Goal: Task Accomplishment & Management: Complete application form

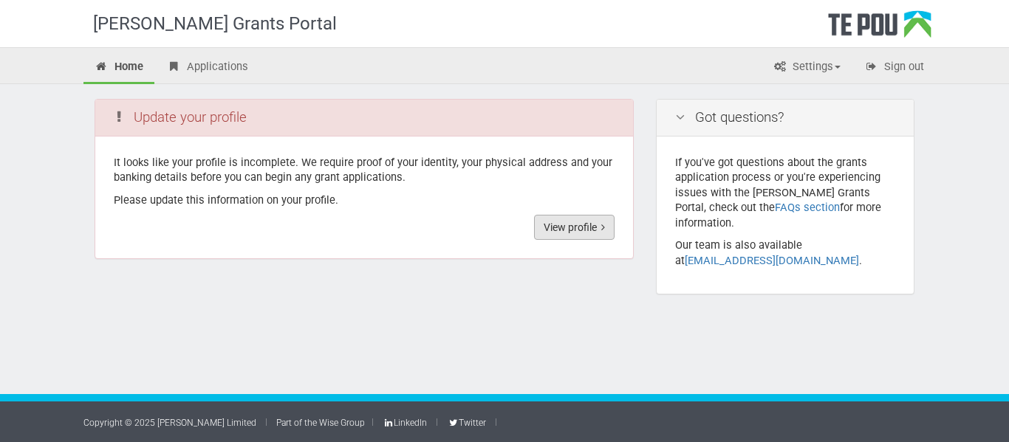
click at [576, 220] on link "View profile" at bounding box center [574, 227] width 81 height 25
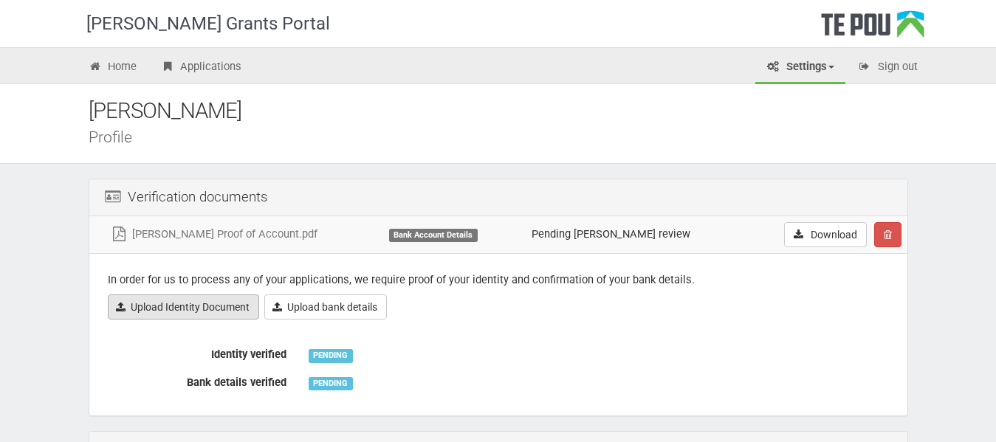
click at [236, 309] on link "Upload Identity Document" at bounding box center [183, 307] width 151 height 25
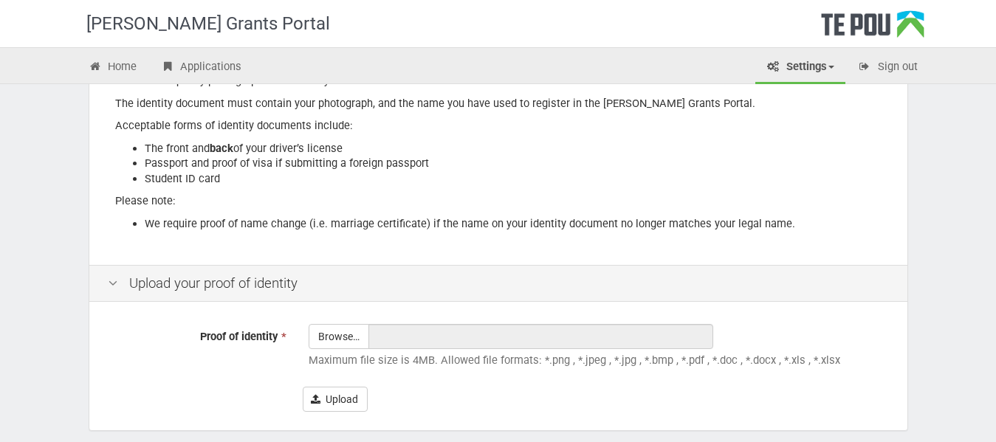
scroll to position [270, 0]
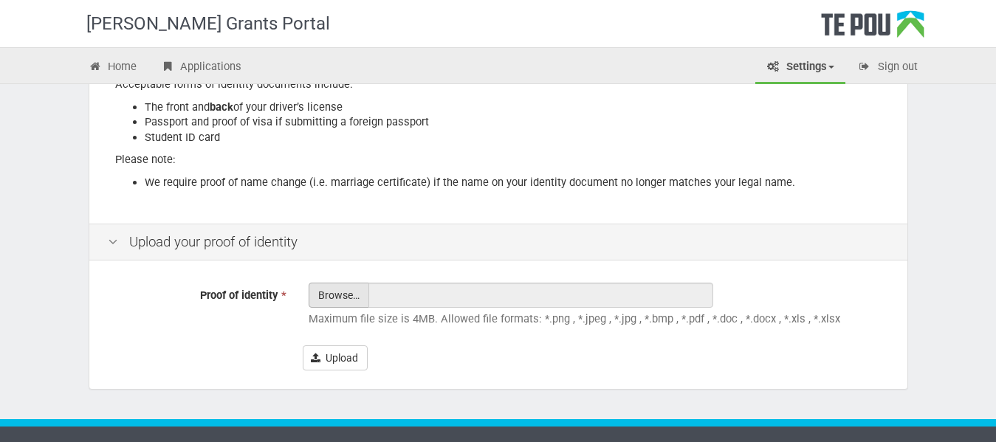
click at [348, 295] on input "Proof of identity *" at bounding box center [338, 337] width 59 height 106
type input "C:\fakepath\Ellie DL front .jpg"
type input "Ellie DL front .jpg"
click at [327, 360] on button "Upload" at bounding box center [335, 358] width 65 height 25
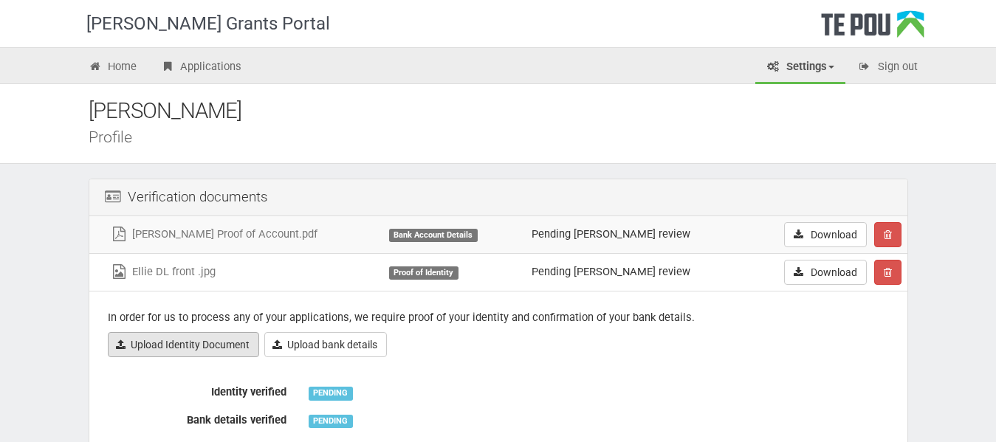
click at [213, 349] on link "Upload Identity Document" at bounding box center [183, 344] width 151 height 25
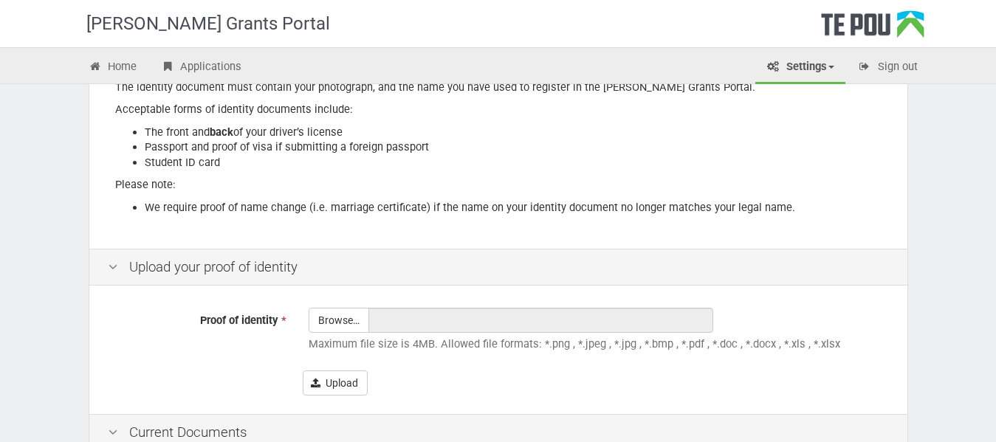
scroll to position [290, 0]
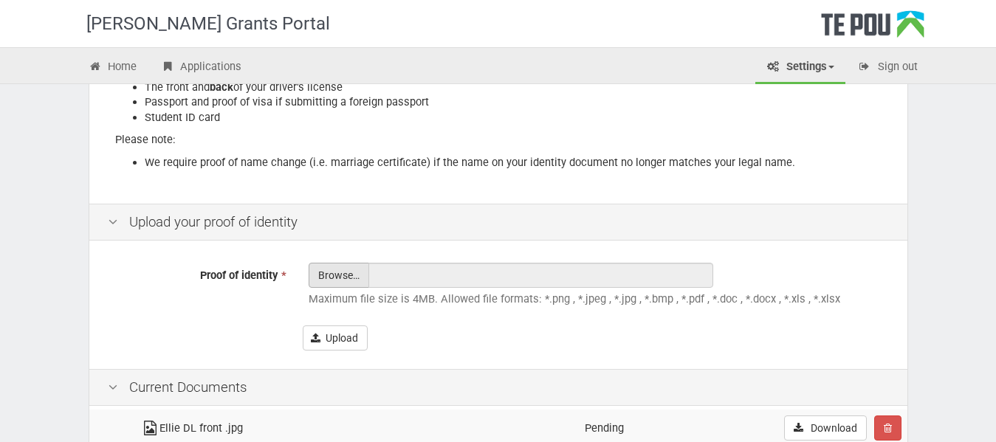
click at [349, 278] on input "Proof of identity *" at bounding box center [338, 317] width 59 height 106
type input "C:\fakepath\Ellie DL Rear .jpg"
type input "Ellie DL Rear .jpg"
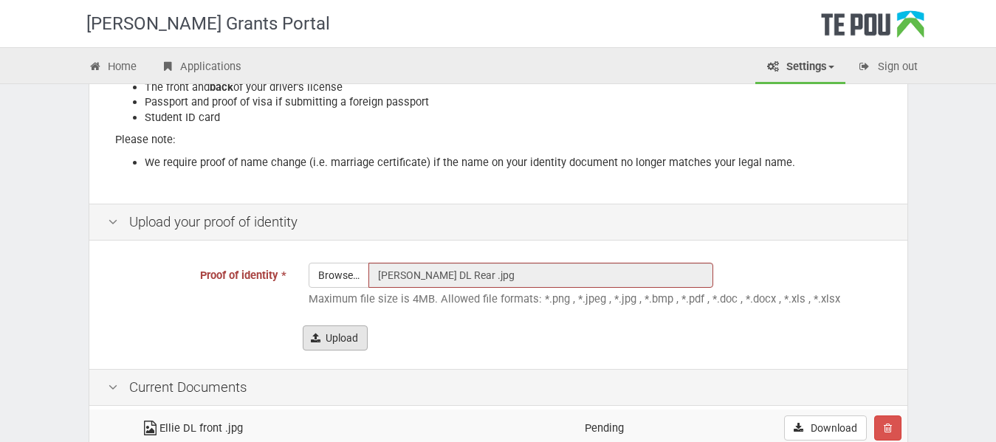
click at [340, 343] on button "Upload" at bounding box center [335, 338] width 65 height 25
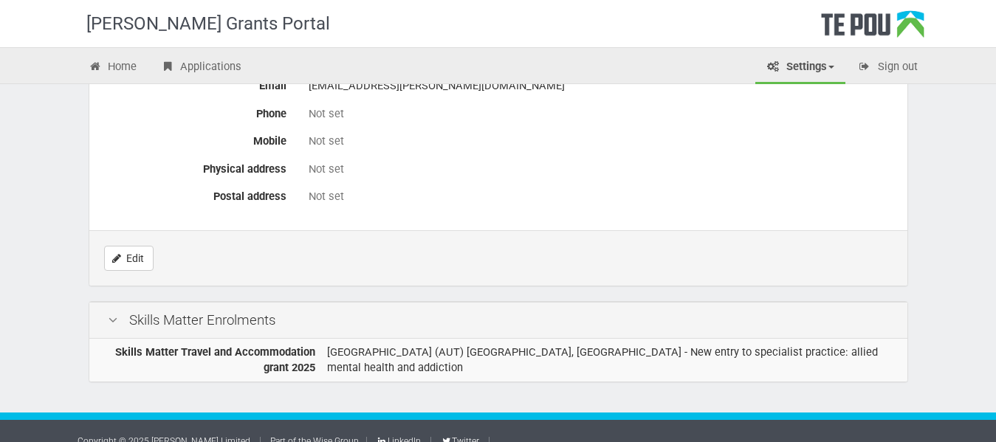
scroll to position [858, 0]
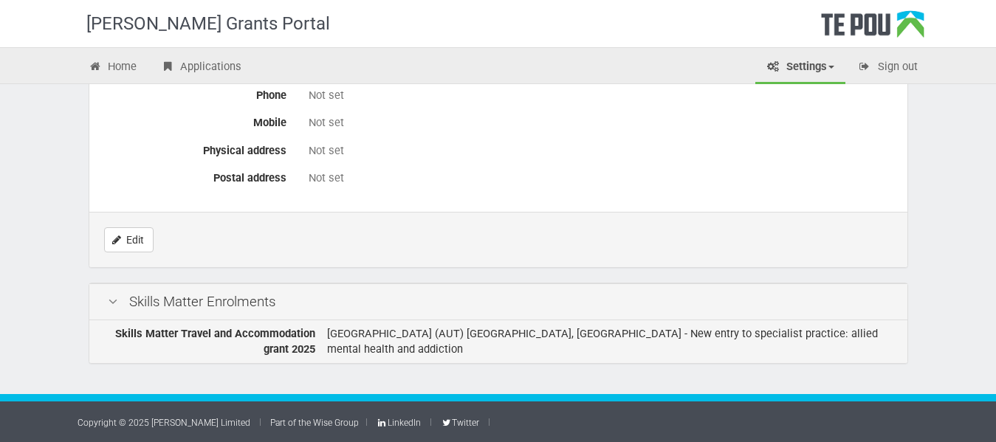
click at [338, 331] on td "[GEOGRAPHIC_DATA] (AUT) [GEOGRAPHIC_DATA], [GEOGRAPHIC_DATA] - New entry to spe…" at bounding box center [614, 342] width 586 height 43
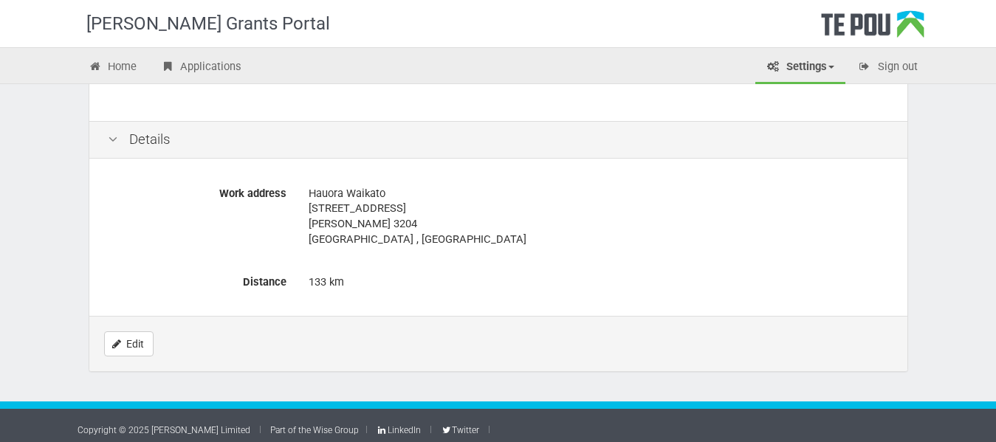
scroll to position [261, 0]
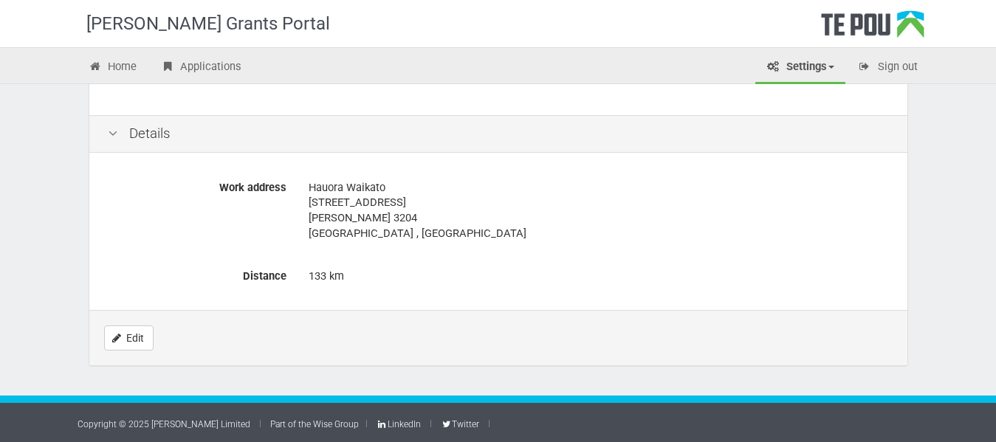
click at [216, 51] on div "Home Applications Settings Profile My account FAQs Sign out" at bounding box center [498, 65] width 996 height 37
click at [188, 58] on link "Applications" at bounding box center [200, 68] width 103 height 32
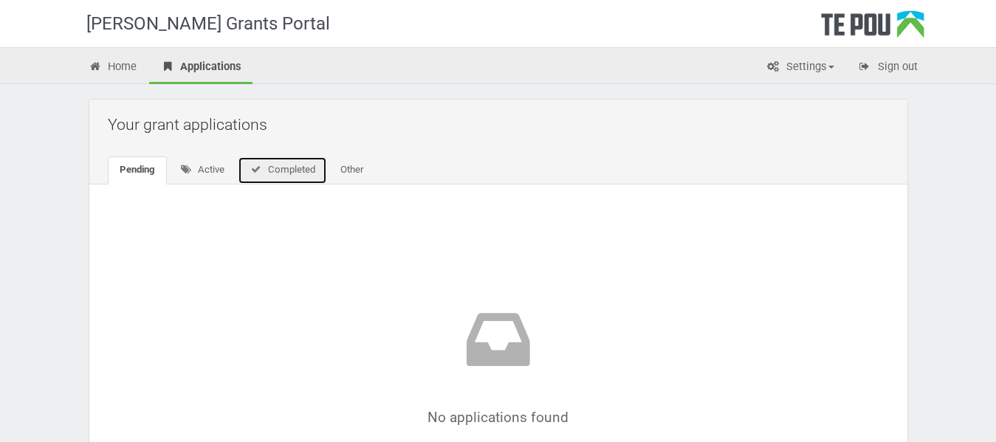
click at [287, 168] on link "Completed" at bounding box center [282, 171] width 89 height 28
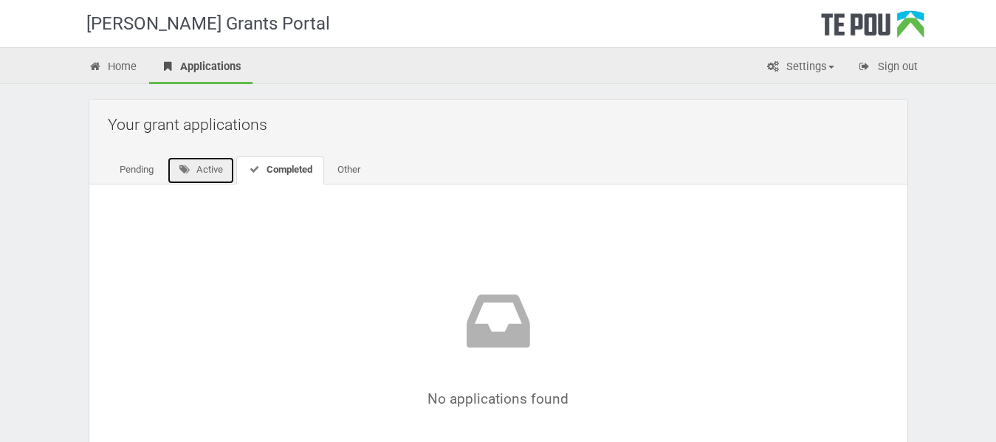
click at [197, 168] on link "Active" at bounding box center [201, 171] width 69 height 28
click at [129, 174] on link "Pending" at bounding box center [137, 171] width 58 height 28
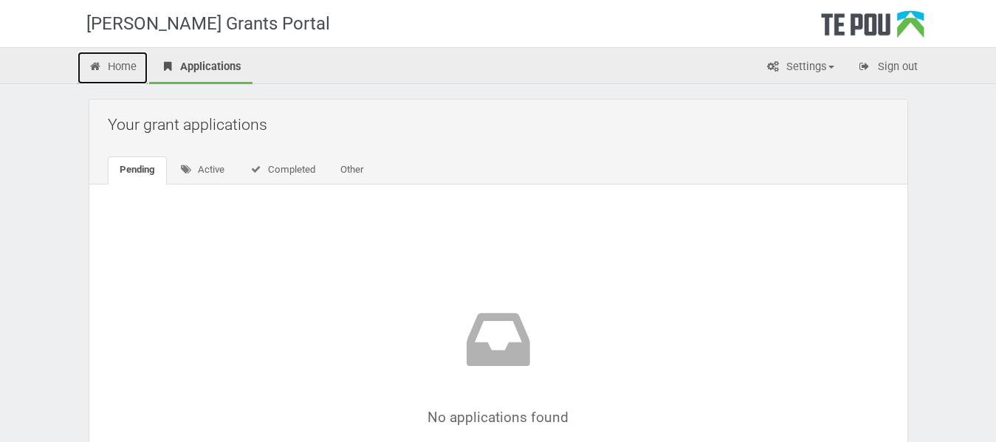
click at [136, 79] on link "Home" at bounding box center [113, 68] width 71 height 32
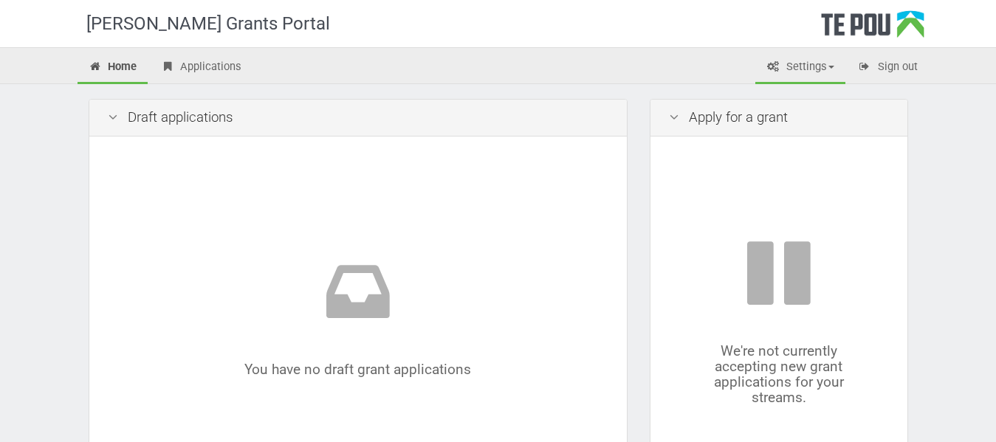
click at [796, 67] on link "Settings" at bounding box center [801, 68] width 90 height 32
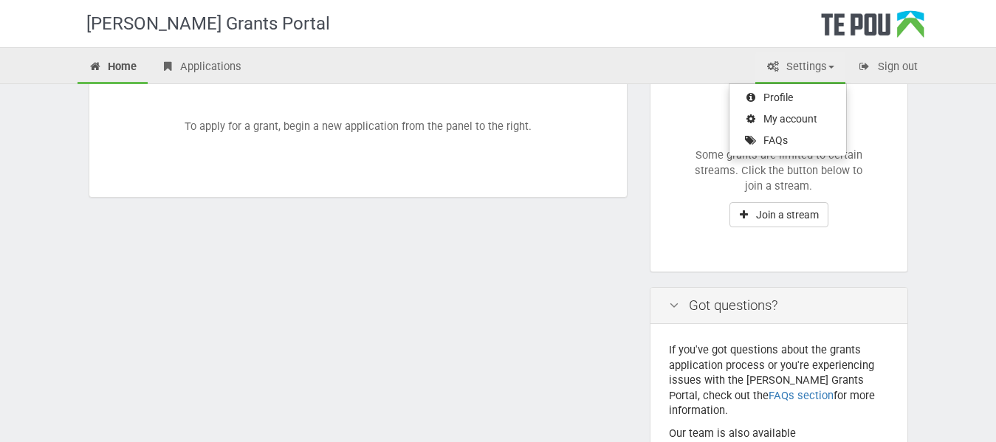
scroll to position [318, 0]
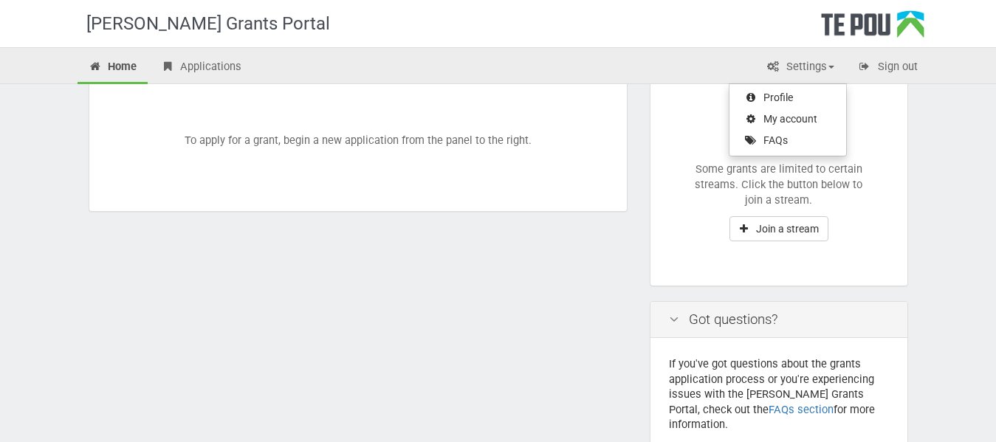
click at [941, 259] on div "Te Pou Grants Portal Home Applications Settings Profile My account FAQs Sign ou…" at bounding box center [498, 128] width 996 height 893
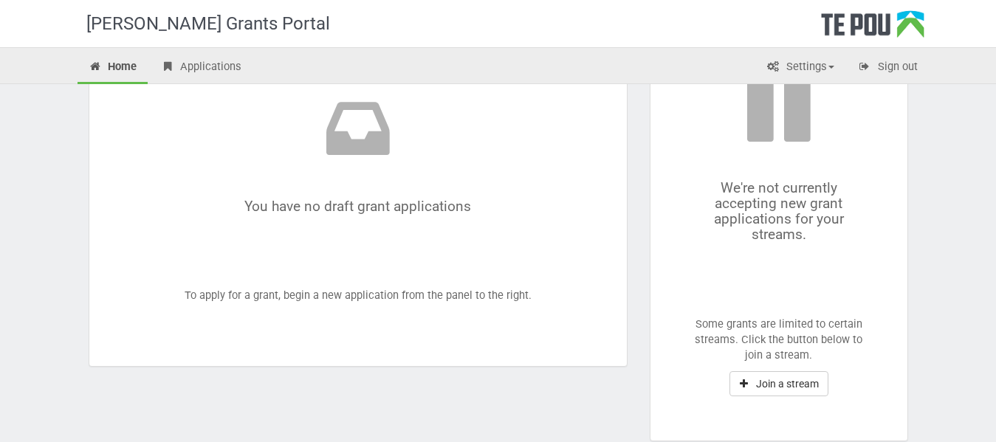
scroll to position [149, 0]
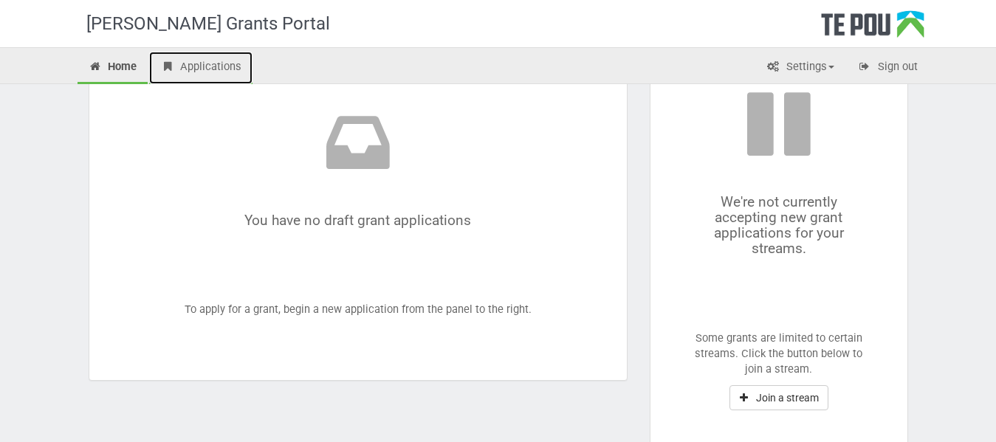
click at [209, 69] on link "Applications" at bounding box center [200, 68] width 103 height 32
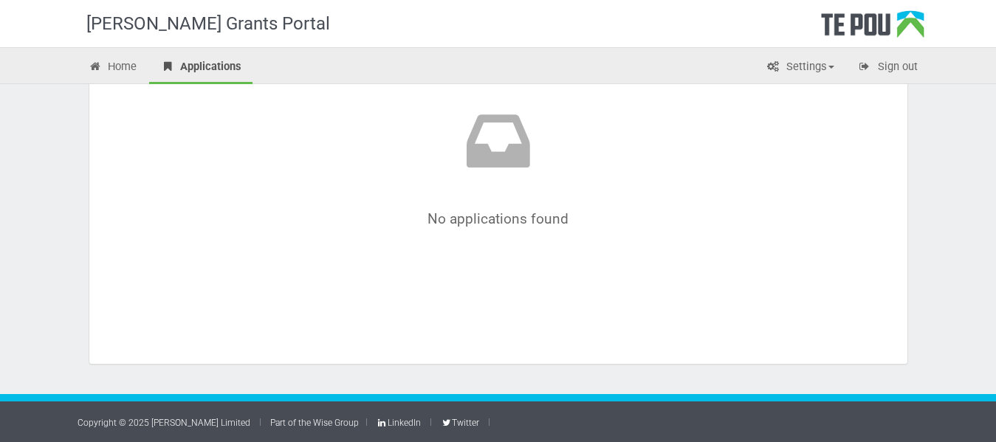
scroll to position [7, 0]
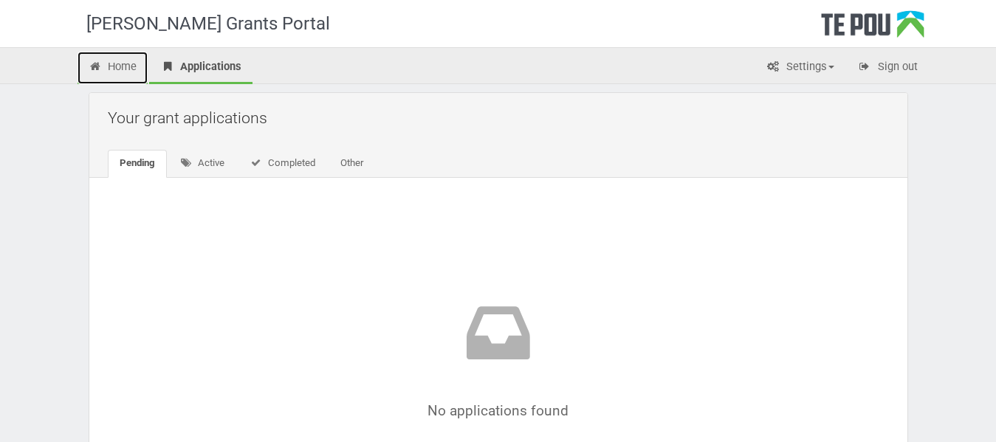
click at [129, 55] on link "Home" at bounding box center [113, 68] width 71 height 32
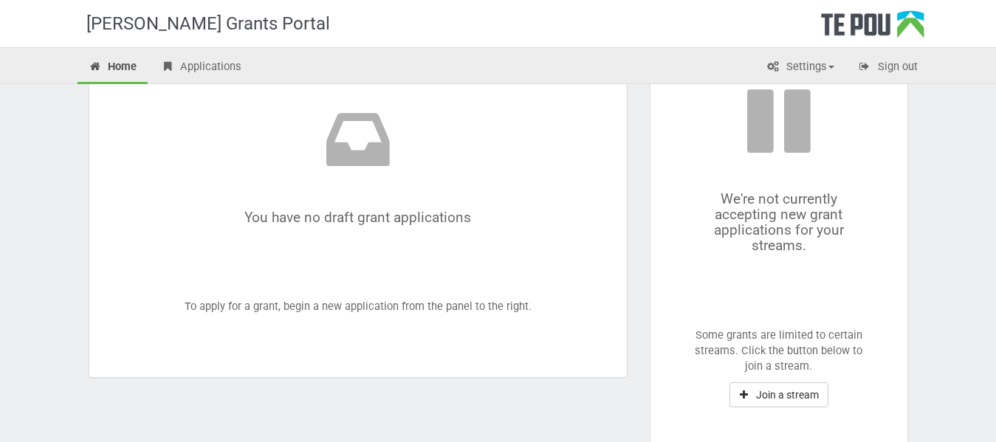
scroll to position [145, 0]
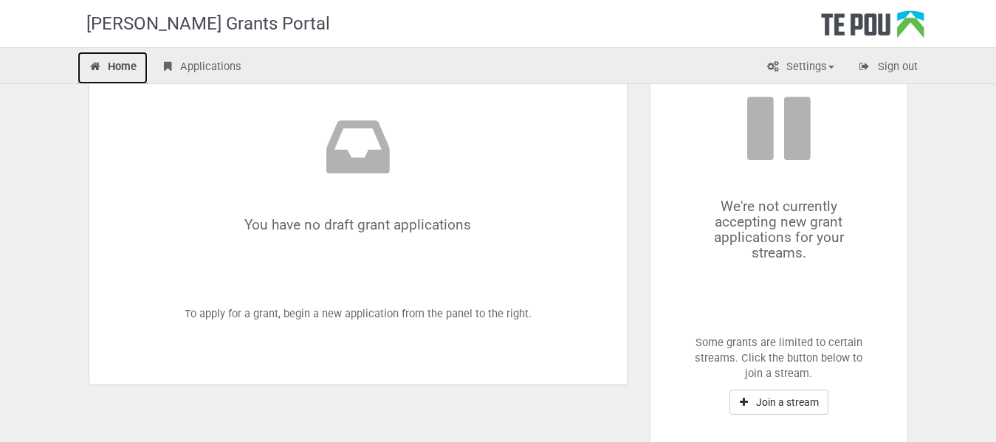
click at [117, 71] on link "Home" at bounding box center [113, 68] width 71 height 32
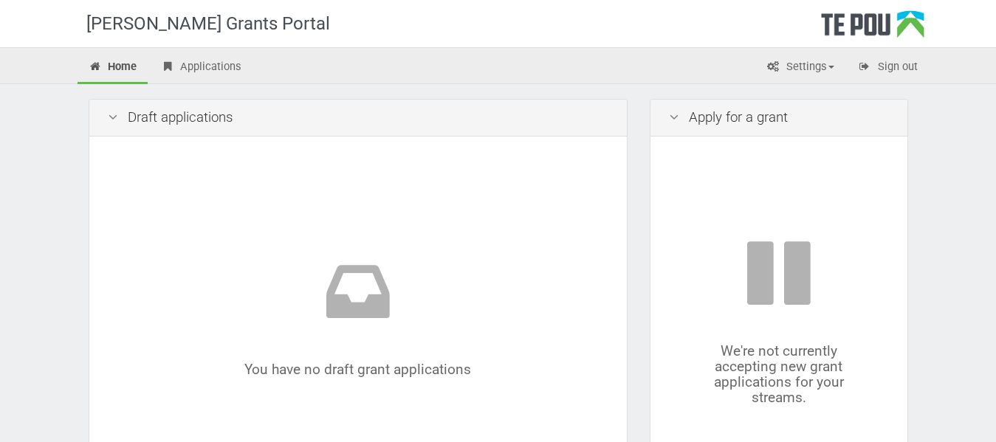
click at [169, 18] on div "[PERSON_NAME] Grants Portal" at bounding box center [222, 23] width 273 height 47
click at [209, 55] on link "Applications" at bounding box center [200, 68] width 103 height 32
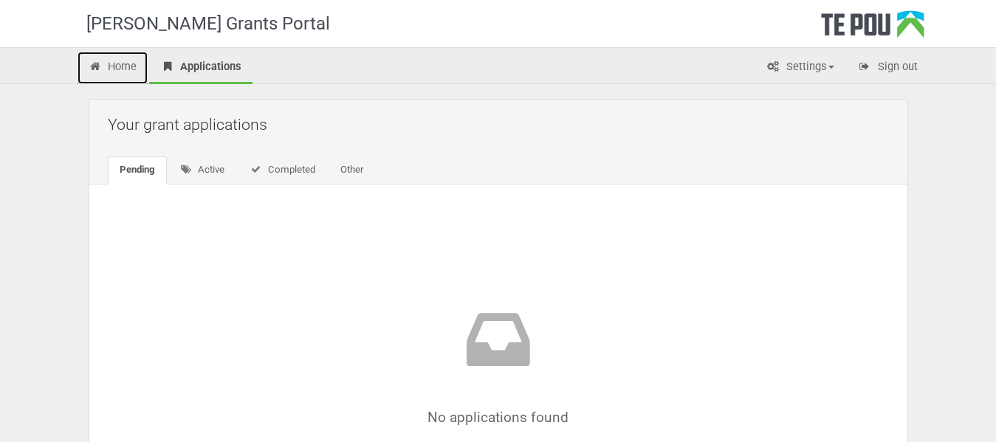
click at [124, 69] on link "Home" at bounding box center [113, 68] width 71 height 32
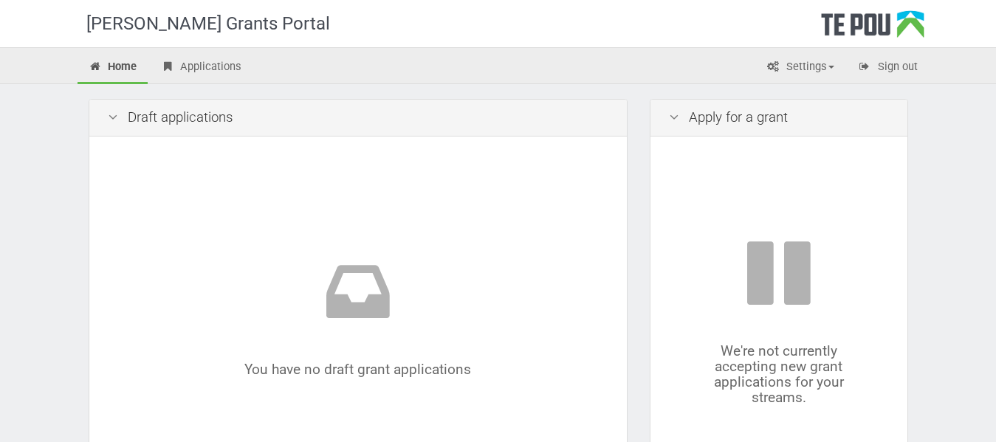
click at [110, 118] on icon at bounding box center [113, 118] width 18 height 14
click at [148, 115] on div "Draft applications" at bounding box center [358, 118] width 538 height 37
click at [912, 67] on link "Sign out" at bounding box center [888, 68] width 82 height 32
